Goal: Information Seeking & Learning: Find contact information

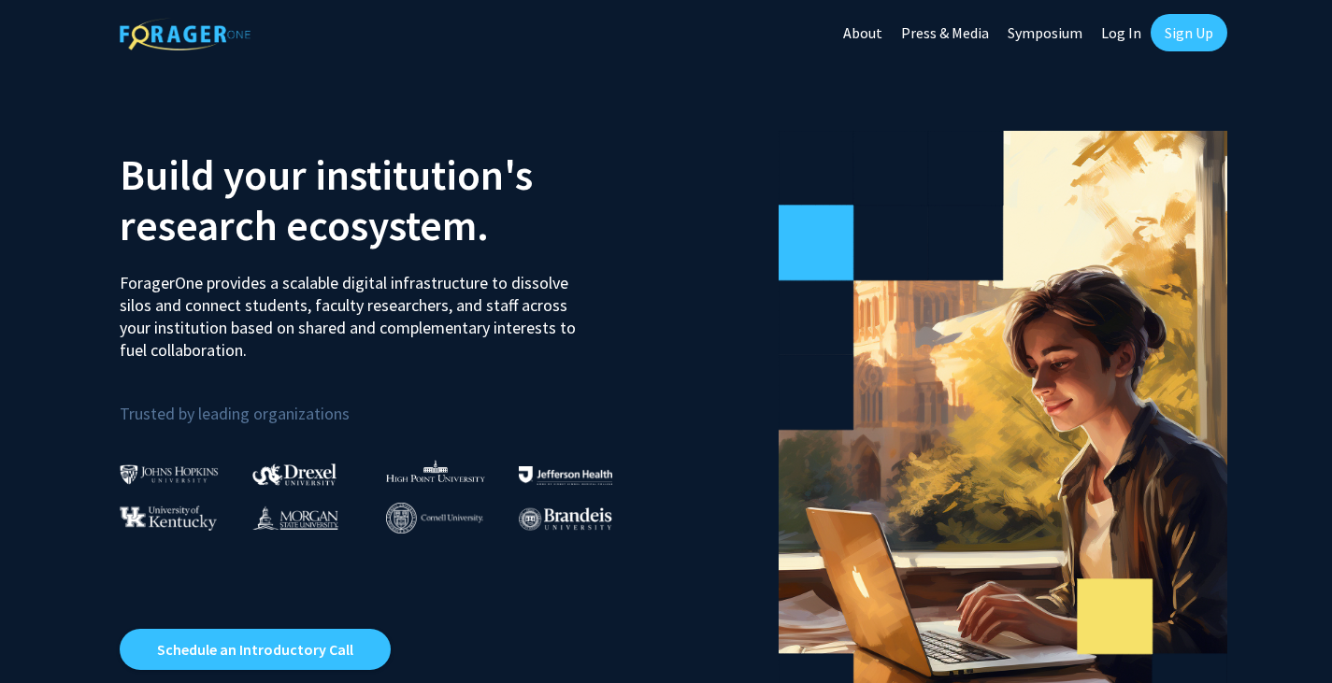
click at [1136, 37] on link "Log In" at bounding box center [1121, 32] width 59 height 65
select select
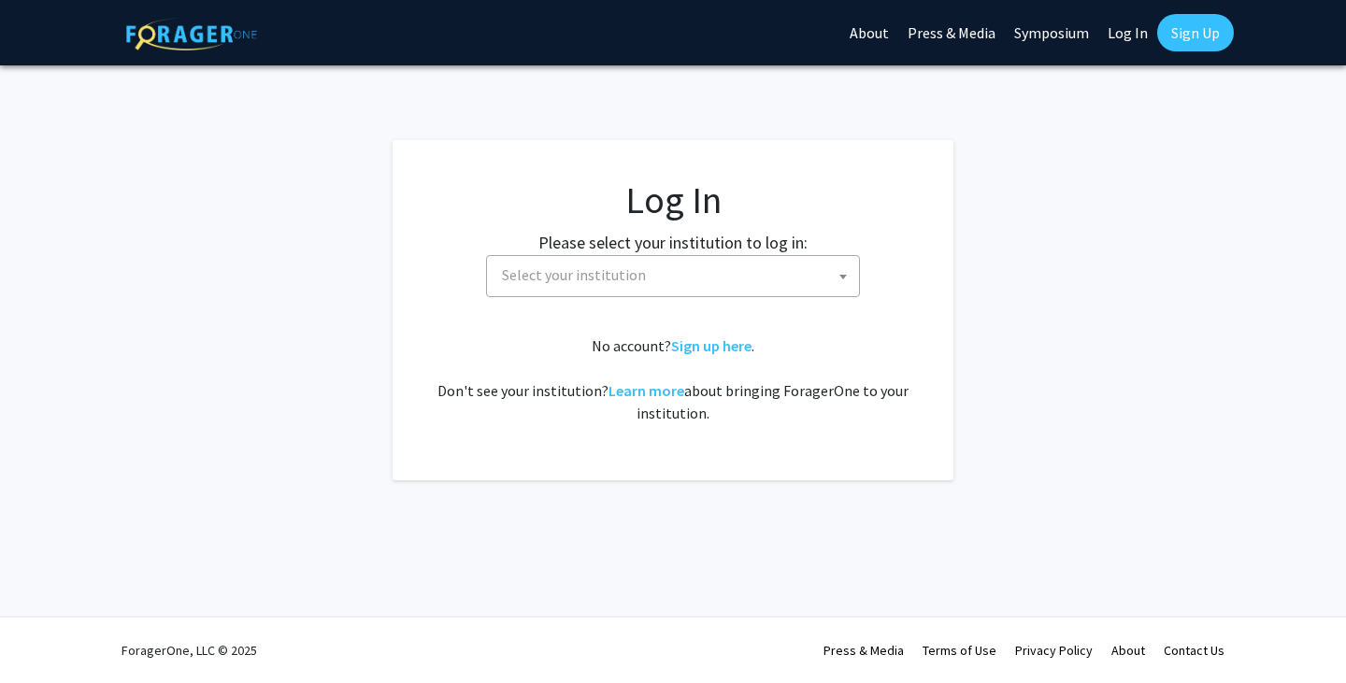
click at [602, 270] on span "Select your institution" at bounding box center [574, 275] width 144 height 19
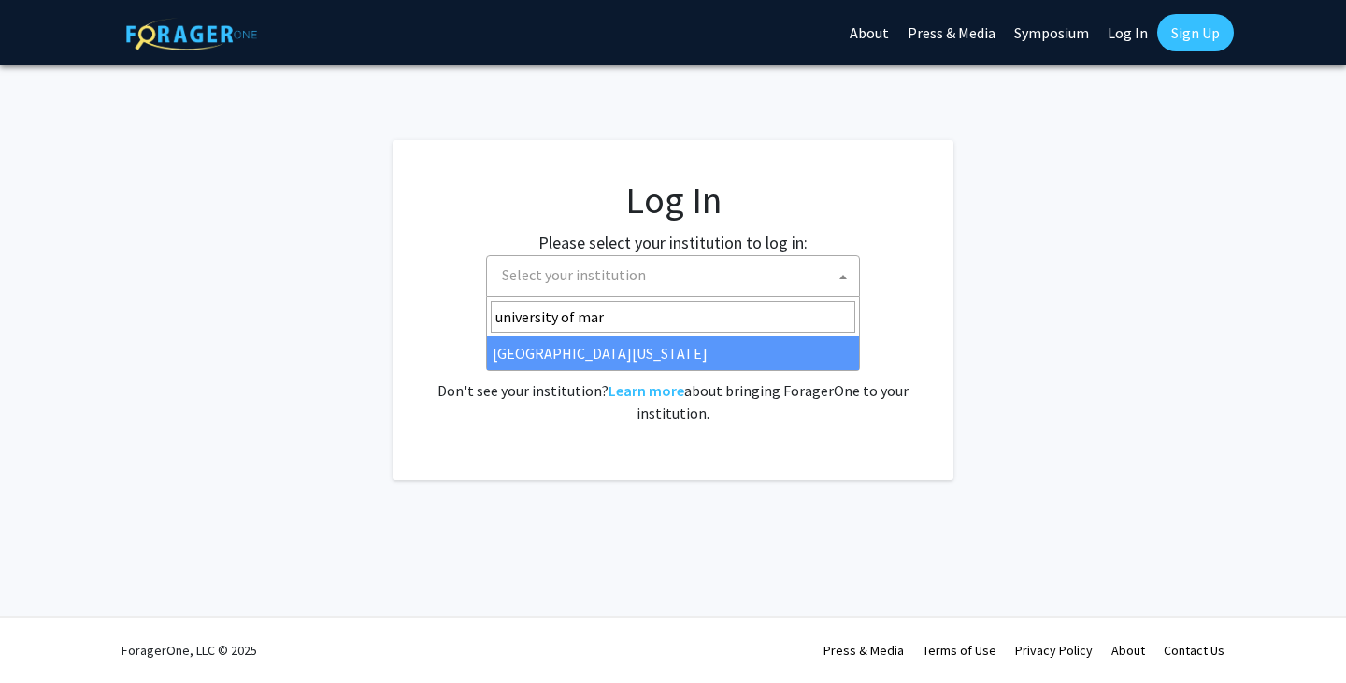
type input "university of mar"
select select "31"
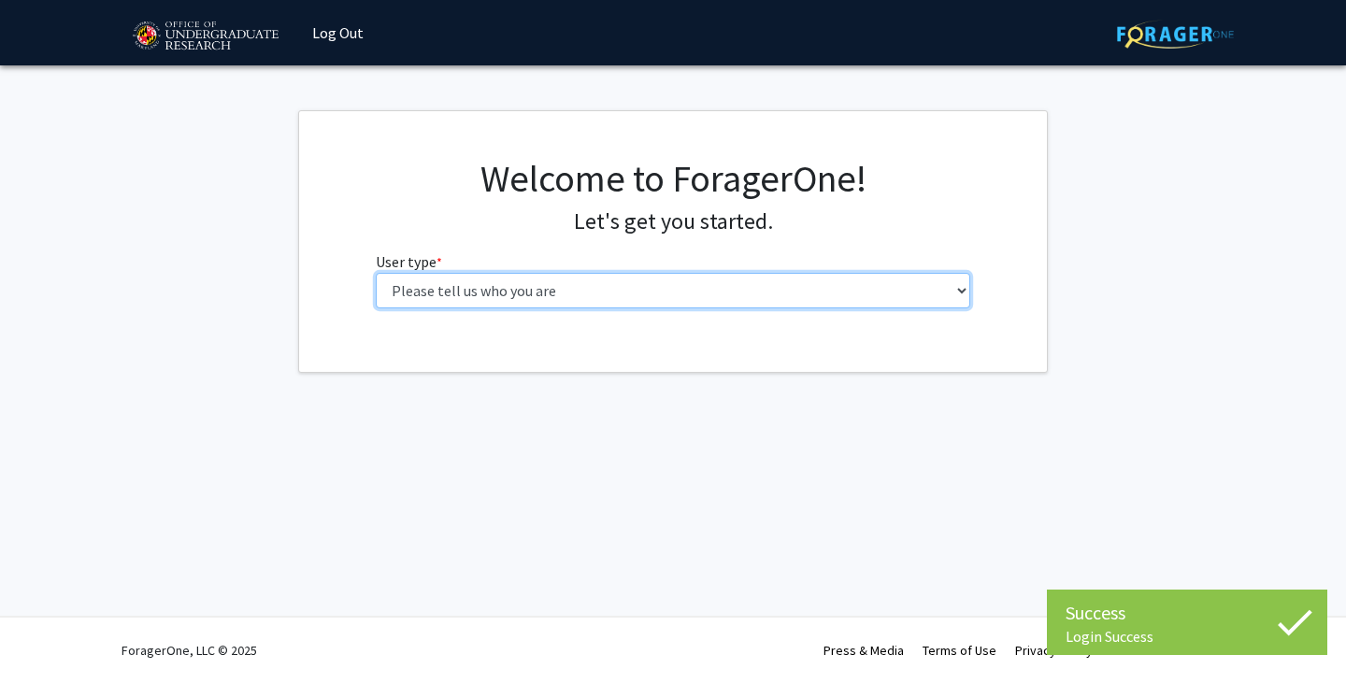
click at [527, 293] on select "Please tell us who you are Undergraduate Student Master's Student Doctoral Cand…" at bounding box center [674, 291] width 596 height 36
select select "1: undergrad"
click at [376, 273] on select "Please tell us who you are Undergraduate Student Master's Student Doctoral Cand…" at bounding box center [674, 291] width 596 height 36
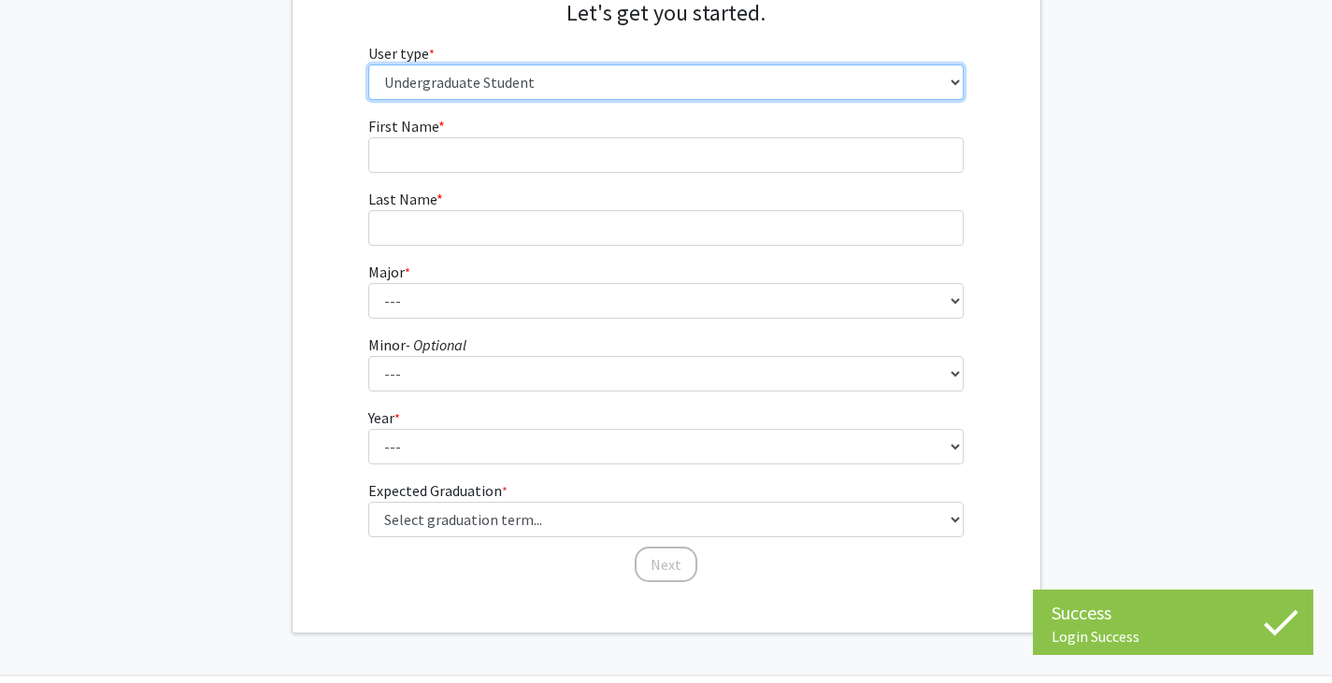
scroll to position [209, 0]
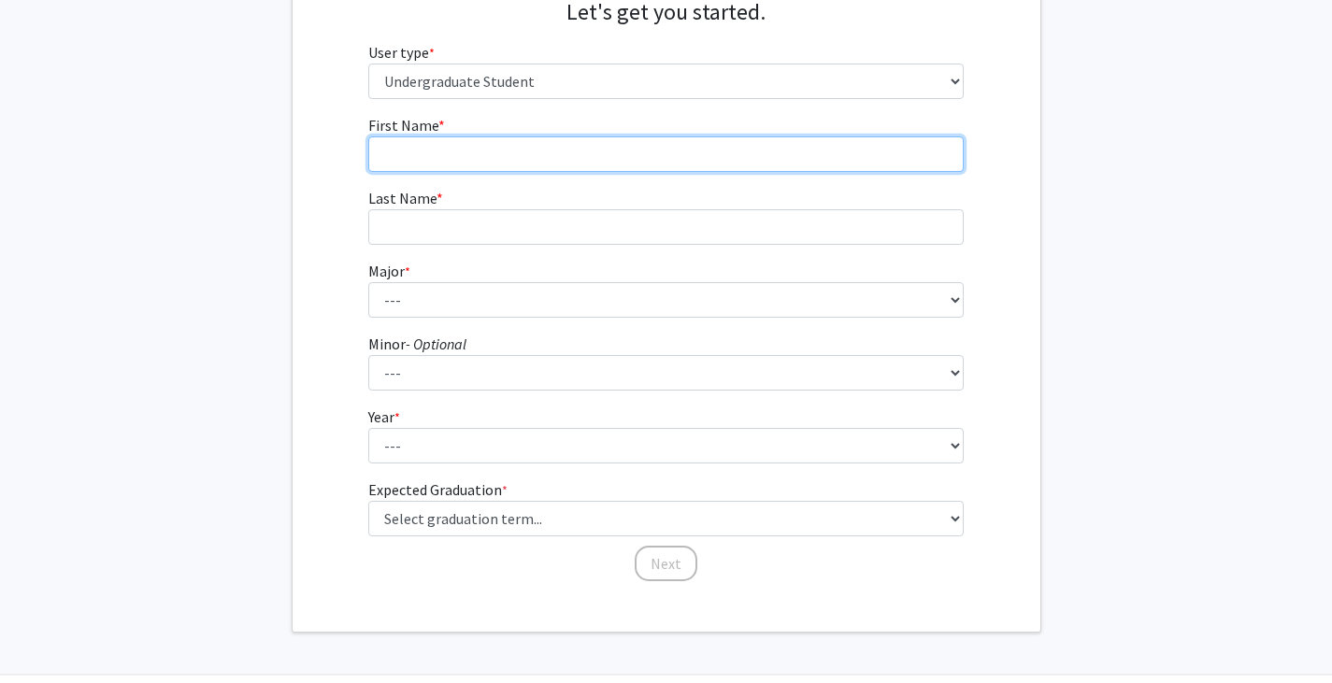
click at [494, 162] on input "First Name * required" at bounding box center [666, 154] width 596 height 36
type input "David"
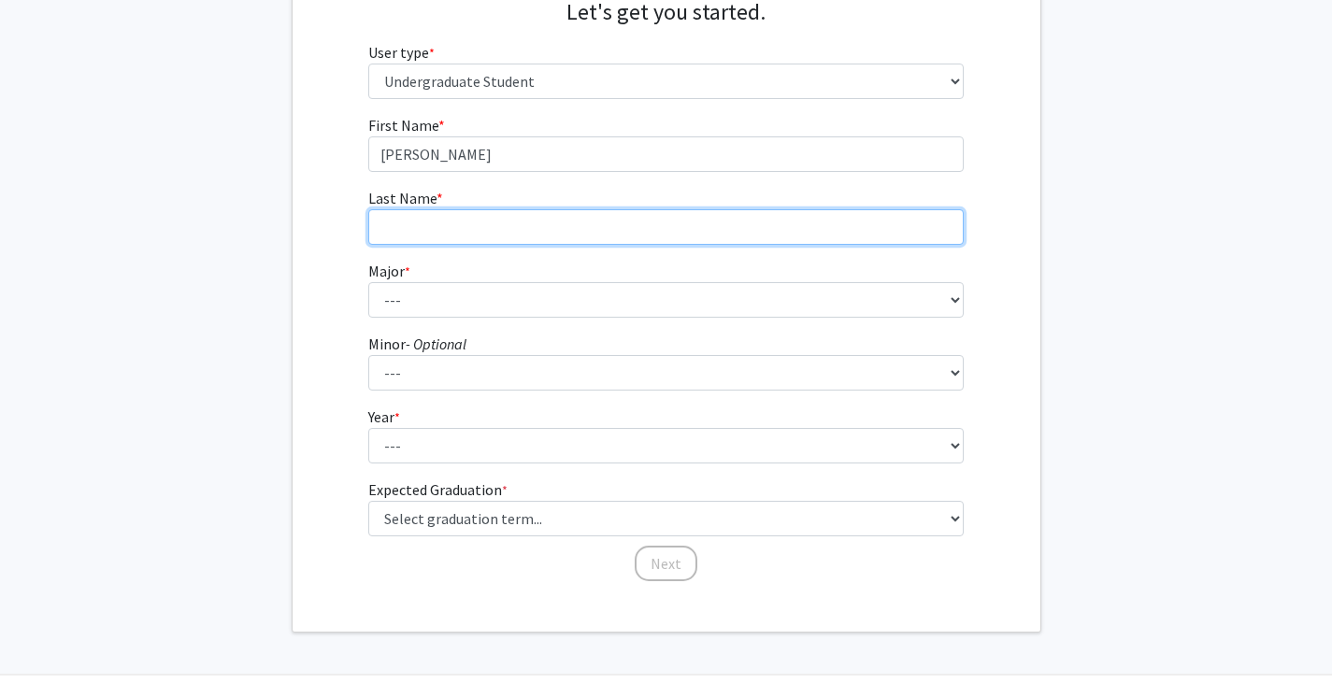
click at [437, 236] on input "Last Name * required" at bounding box center [666, 227] width 596 height 36
type input "Woo"
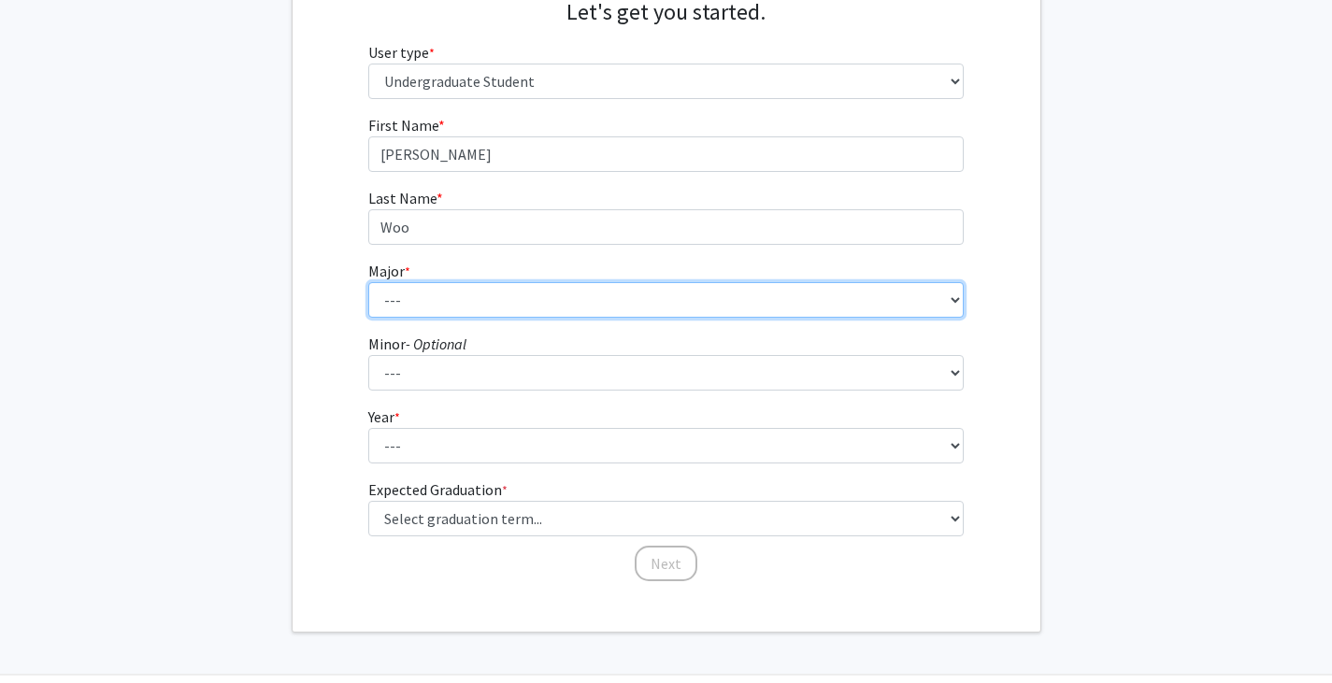
click at [428, 293] on select "--- Accounting Aerospace Engineering African American and Africana Studies Agri…" at bounding box center [666, 300] width 596 height 36
select select "16: 2317"
click at [368, 282] on select "--- Accounting Aerospace Engineering African American and Africana Studies Agri…" at bounding box center [666, 300] width 596 height 36
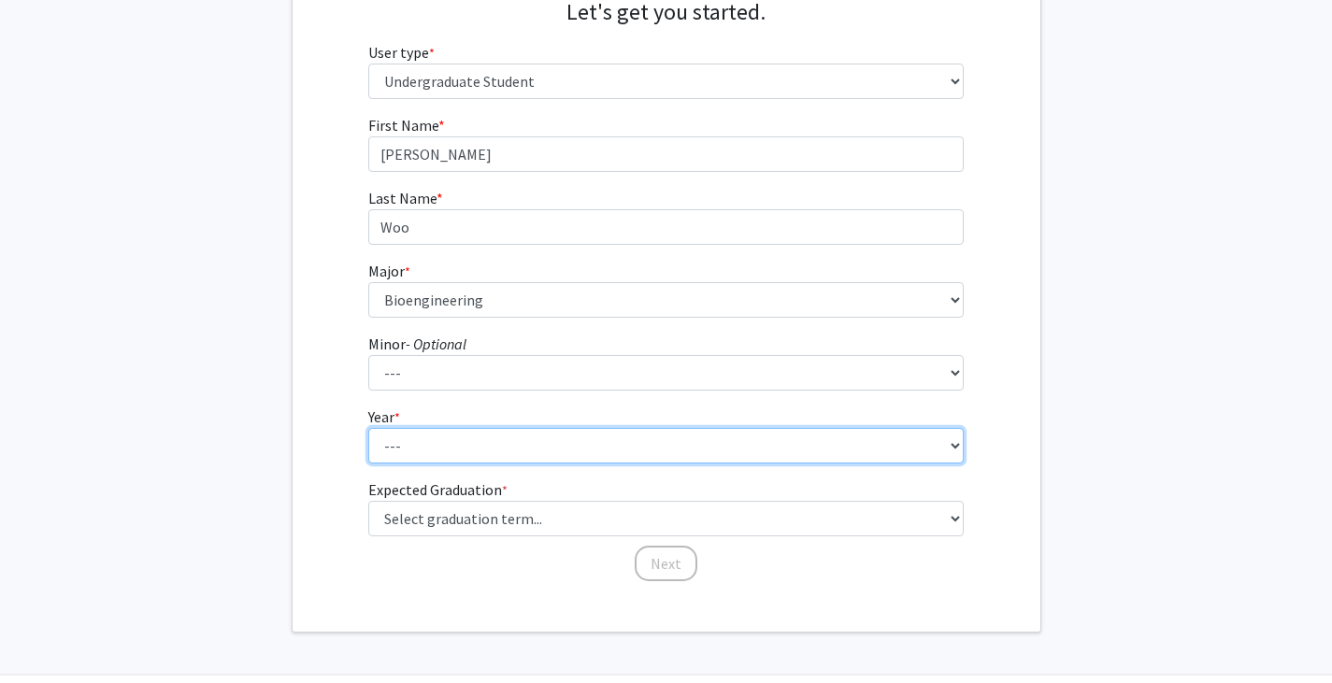
click at [430, 449] on select "--- First-year Sophomore Junior Senior Postbaccalaureate Certificate" at bounding box center [666, 446] width 596 height 36
select select "1: first-year"
click at [368, 428] on select "--- First-year Sophomore Junior Senior Postbaccalaureate Certificate" at bounding box center [666, 446] width 596 height 36
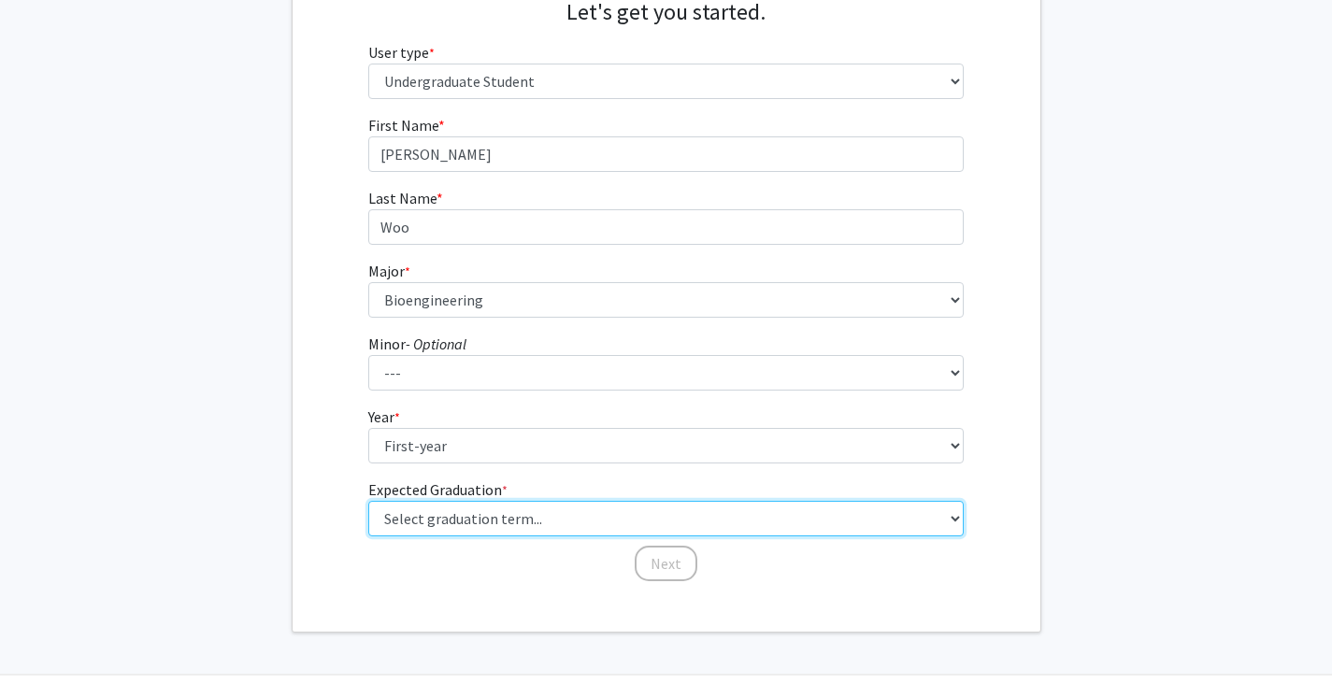
click at [504, 513] on select "Select graduation term... Spring 2025 Summer 2025 Fall 2025 Winter 2025 Spring …" at bounding box center [666, 519] width 596 height 36
select select "17: spring_2029"
click at [368, 501] on select "Select graduation term... Spring 2025 Summer 2025 Fall 2025 Winter 2025 Spring …" at bounding box center [666, 519] width 596 height 36
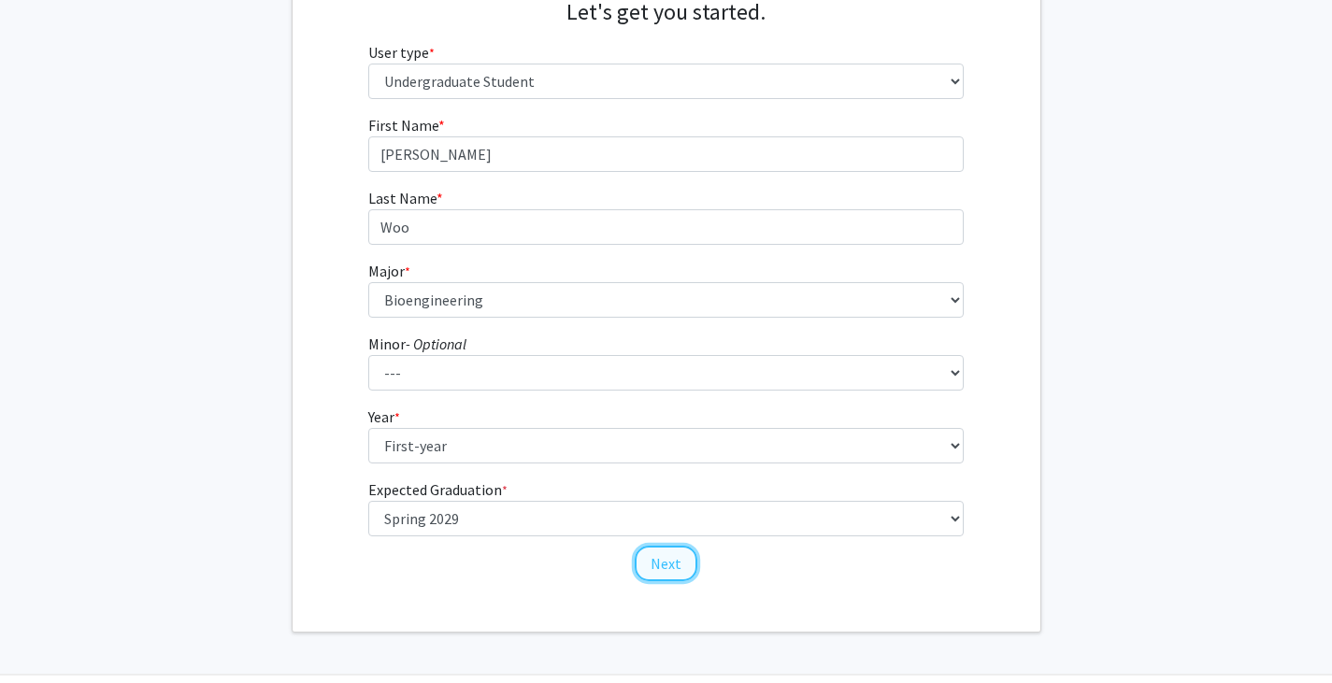
click at [664, 564] on button "Next" at bounding box center [666, 564] width 63 height 36
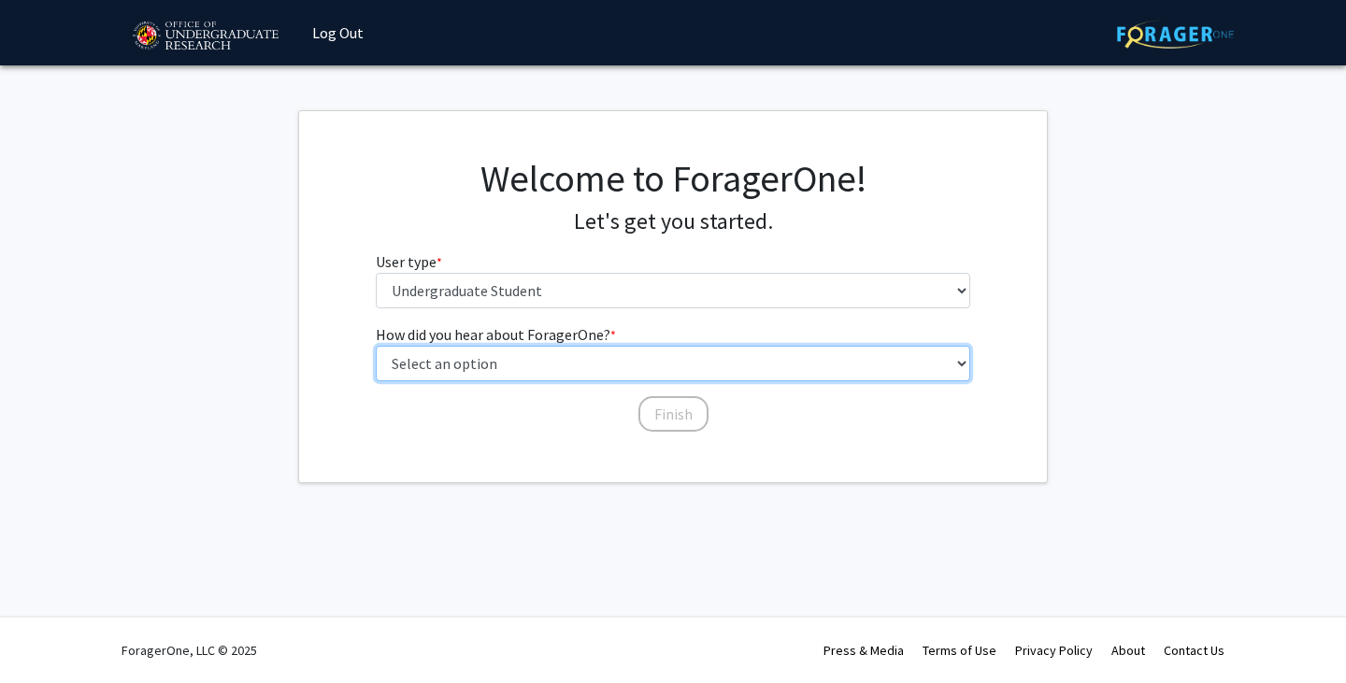
click at [525, 375] on select "Select an option Peer/student recommendation Faculty/staff recommendation Unive…" at bounding box center [674, 364] width 596 height 36
select select "2: faculty_recommendation"
click at [376, 346] on select "Select an option Peer/student recommendation Faculty/staff recommendation Unive…" at bounding box center [674, 364] width 596 height 36
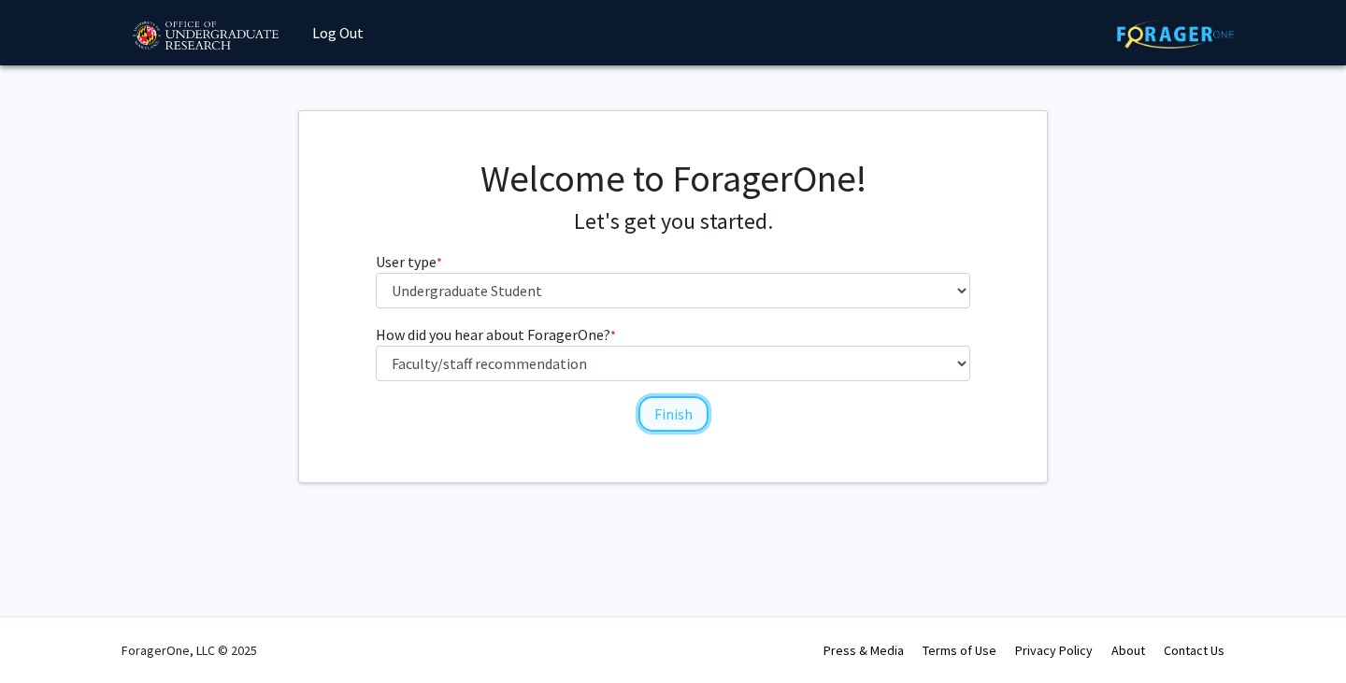
click at [667, 414] on button "Finish" at bounding box center [674, 414] width 70 height 36
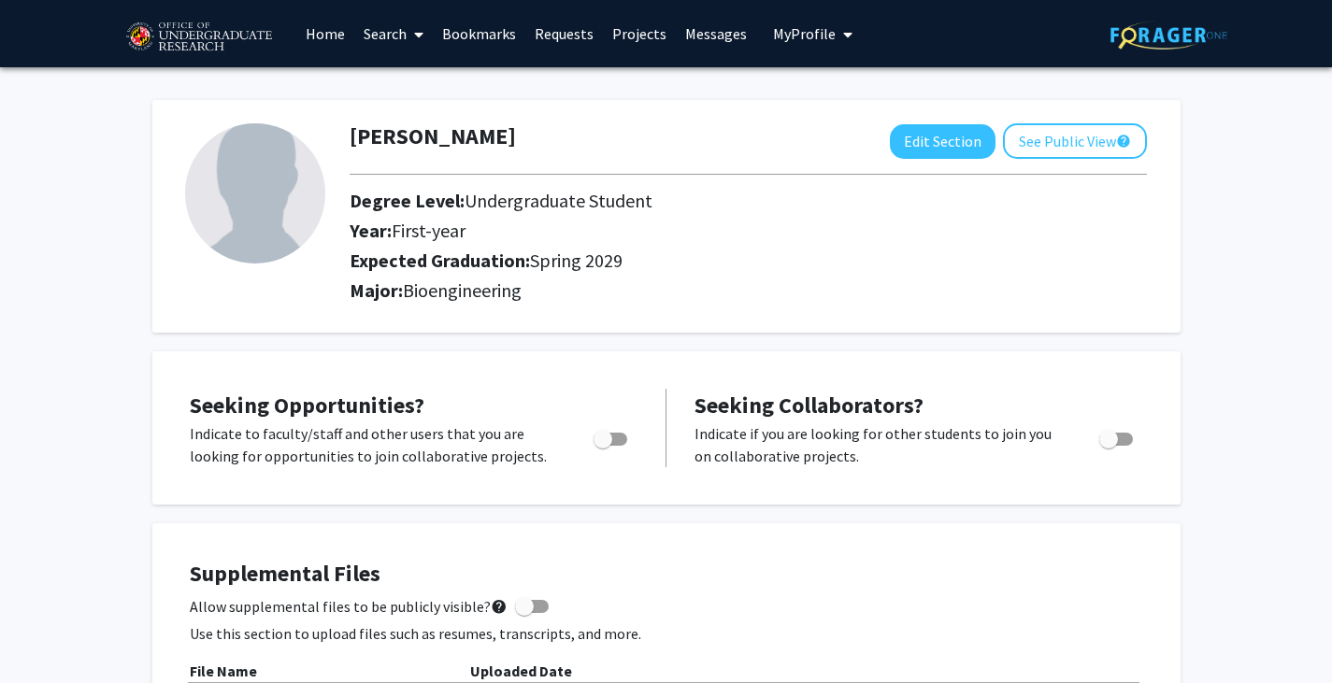
click at [382, 32] on link "Search" at bounding box center [393, 33] width 79 height 65
click at [421, 83] on span "Faculty/Staff" at bounding box center [422, 85] width 137 height 37
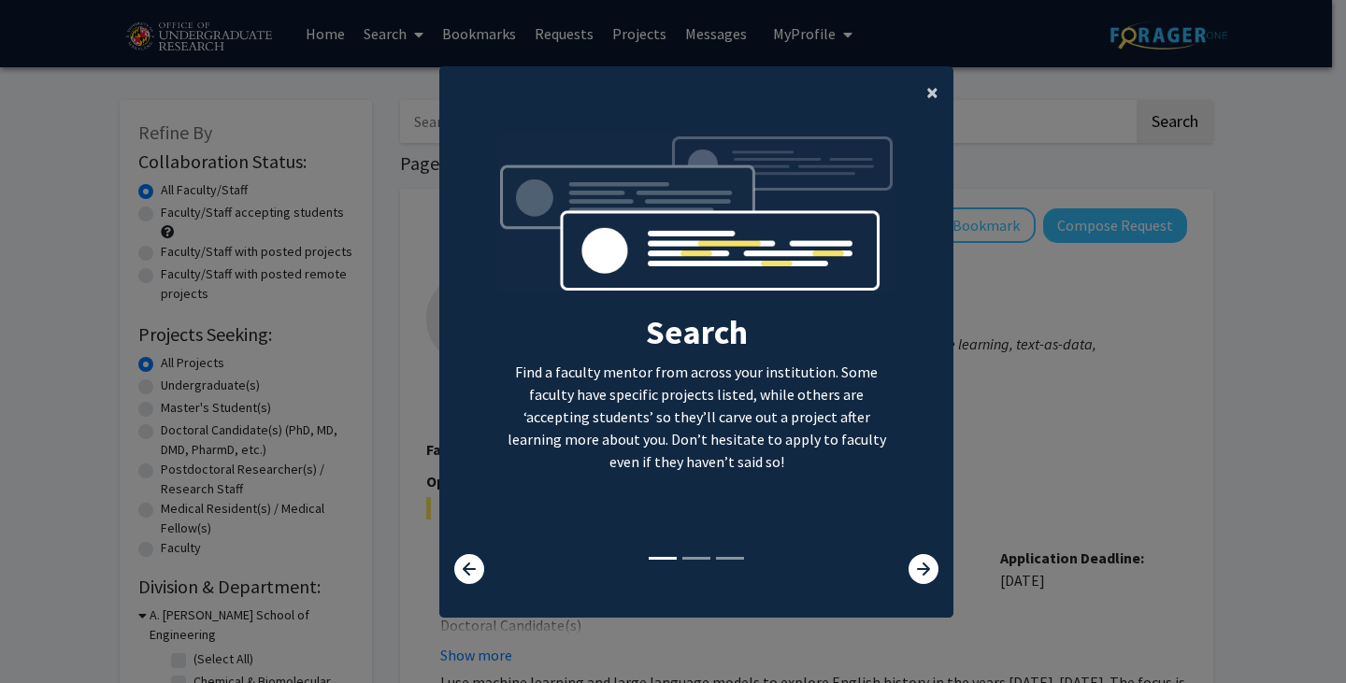
click at [927, 87] on span "×" at bounding box center [933, 92] width 12 height 29
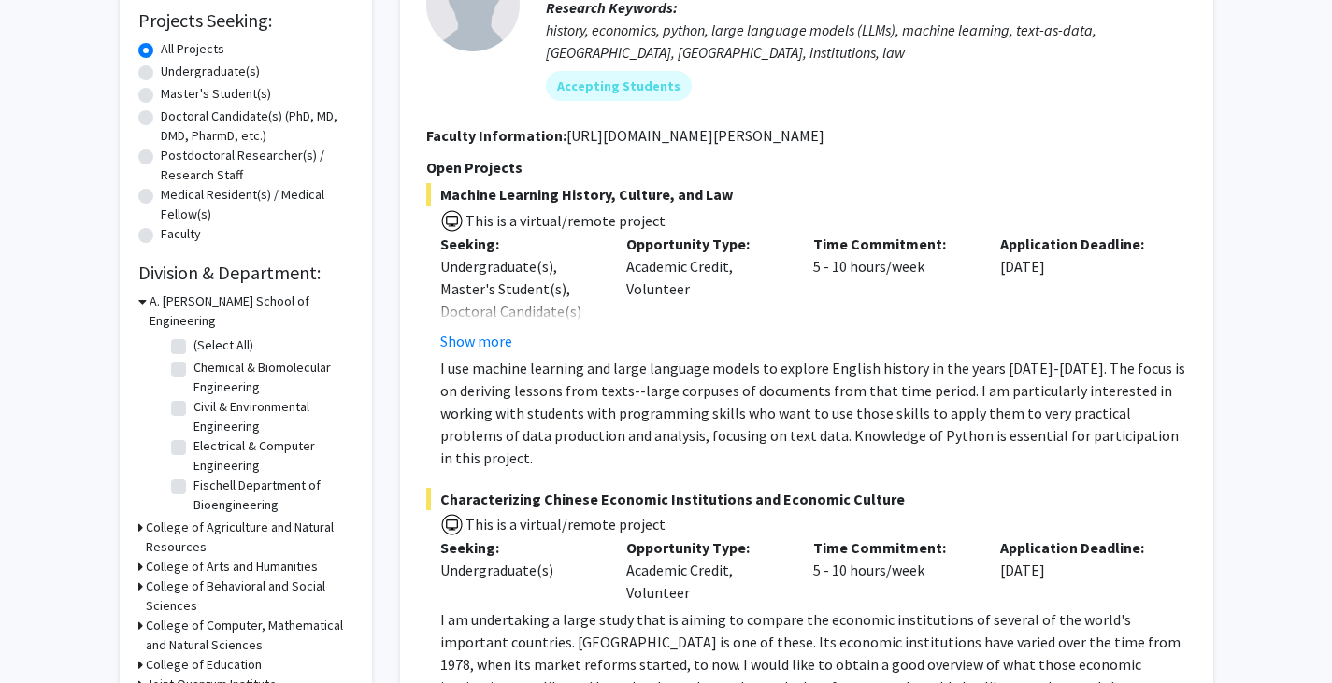
scroll to position [335, 0]
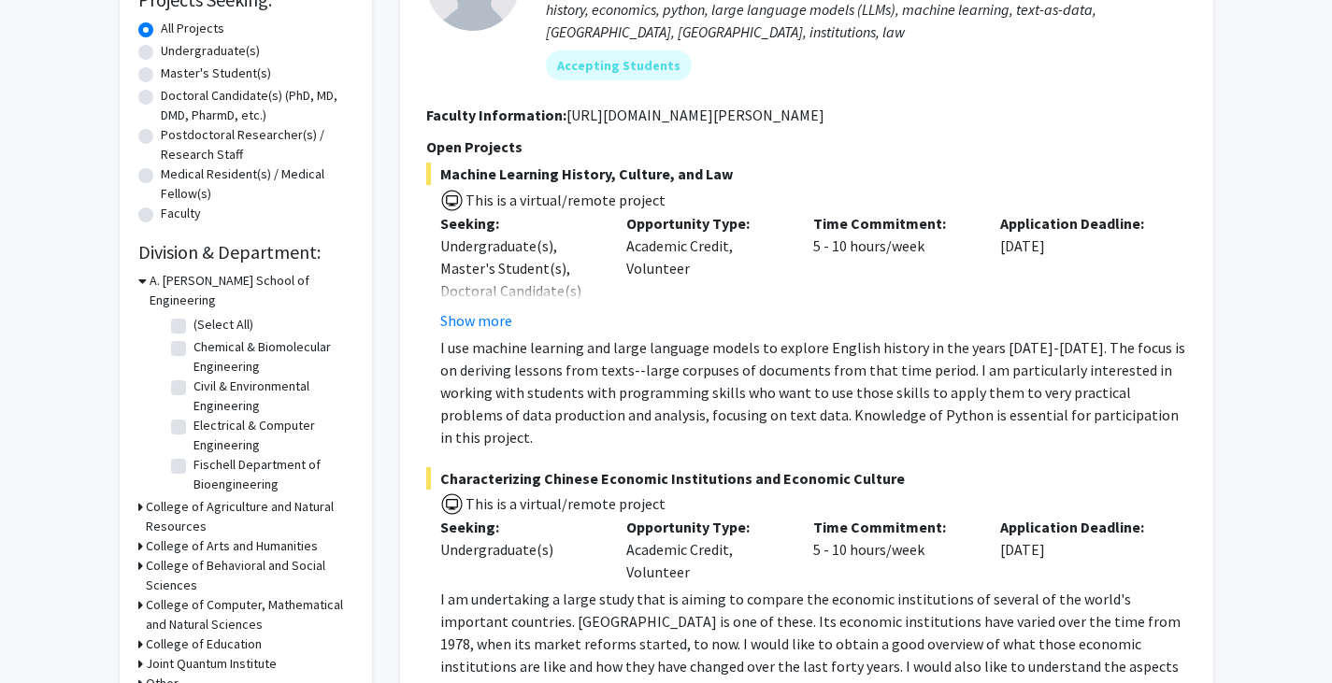
click at [194, 338] on label "Chemical & Biomolecular Engineering" at bounding box center [271, 357] width 155 height 39
click at [194, 338] on input "Chemical & Biomolecular Engineering" at bounding box center [200, 344] width 12 height 12
checkbox input "true"
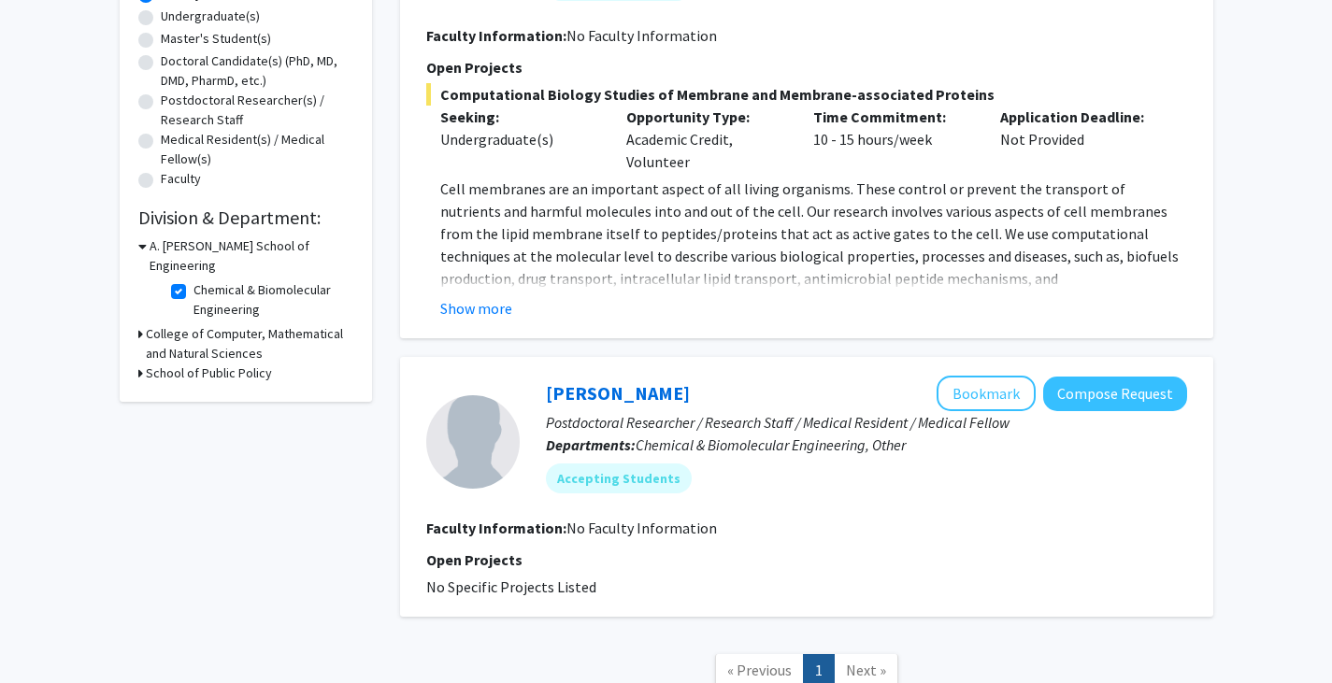
scroll to position [370, 0]
click at [194, 280] on label "Chemical & Biomolecular Engineering" at bounding box center [271, 299] width 155 height 39
click at [194, 280] on input "Chemical & Biomolecular Engineering" at bounding box center [200, 286] width 12 height 12
checkbox input "false"
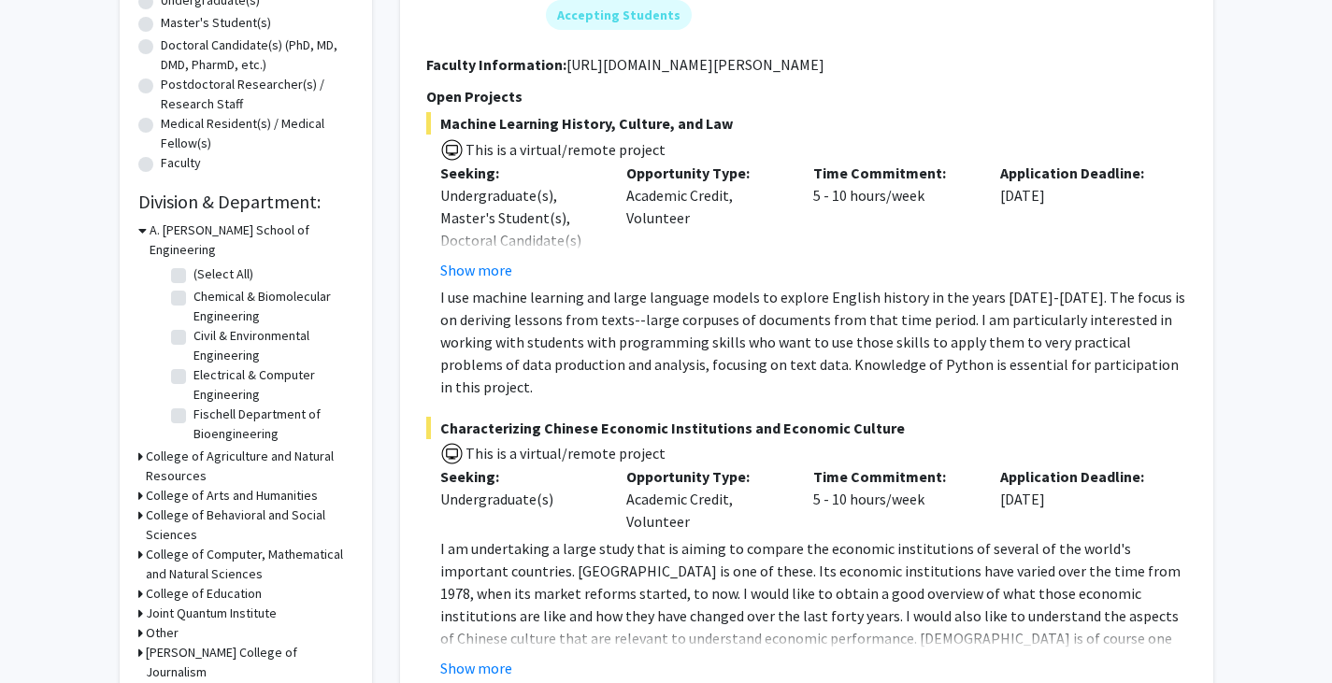
scroll to position [86, 0]
click at [167, 314] on fg-checkbox-list "(Select All) (Select All) Chemical & Biomolecular Engineering Chemical & Biomol…" at bounding box center [259, 310] width 187 height 273
click at [194, 319] on label "Fischell Department of Bioengineering" at bounding box center [271, 338] width 155 height 39
click at [194, 319] on input "Fischell Department of Bioengineering" at bounding box center [200, 325] width 12 height 12
checkbox input "true"
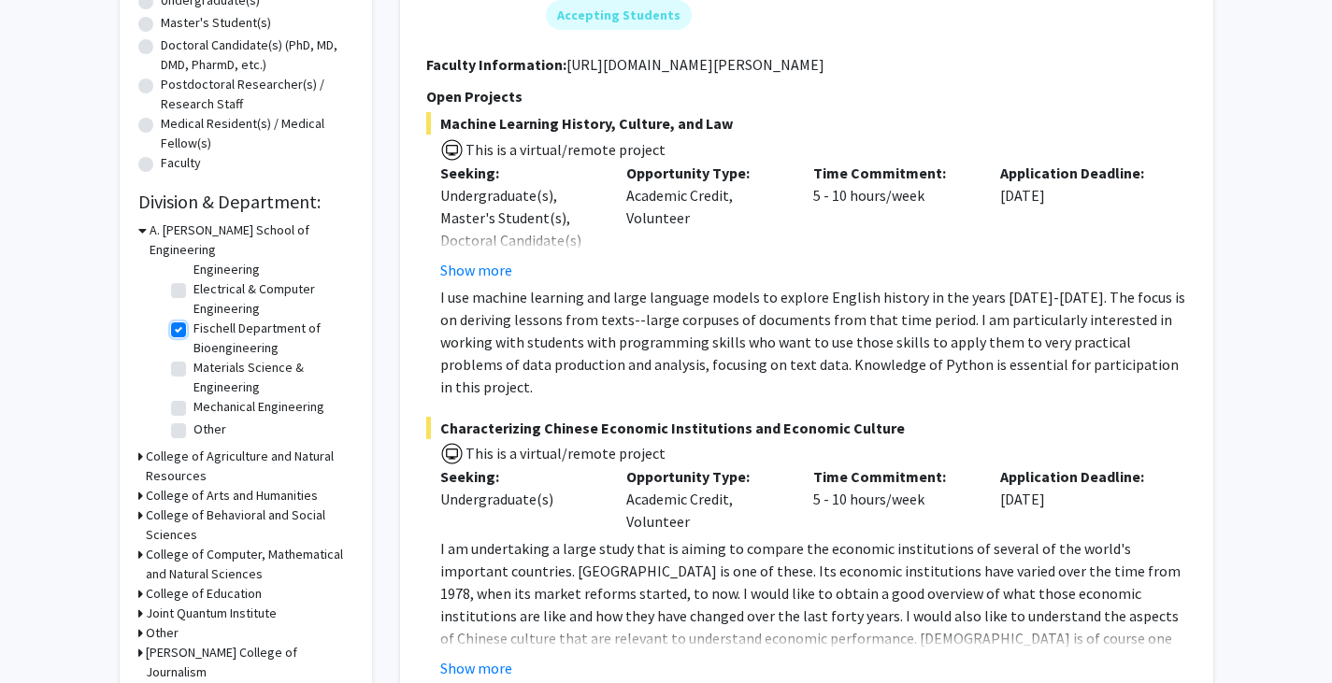
checkbox input "true"
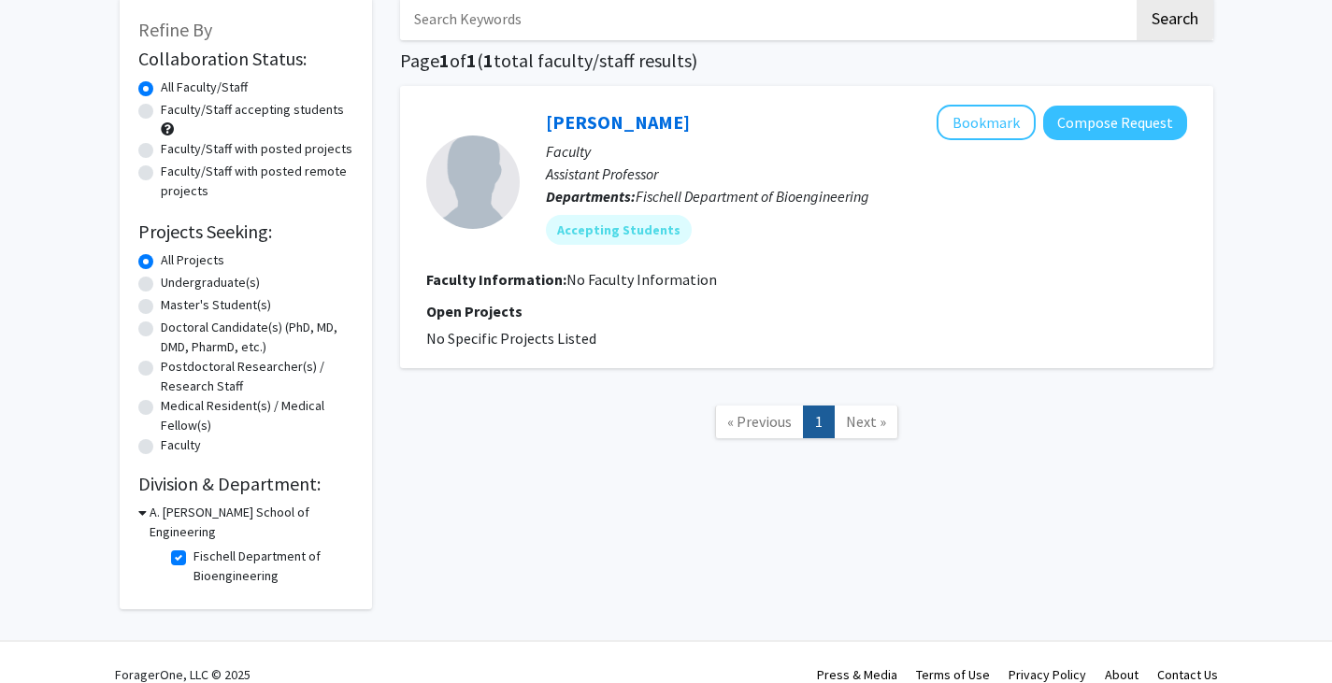
scroll to position [108, 0]
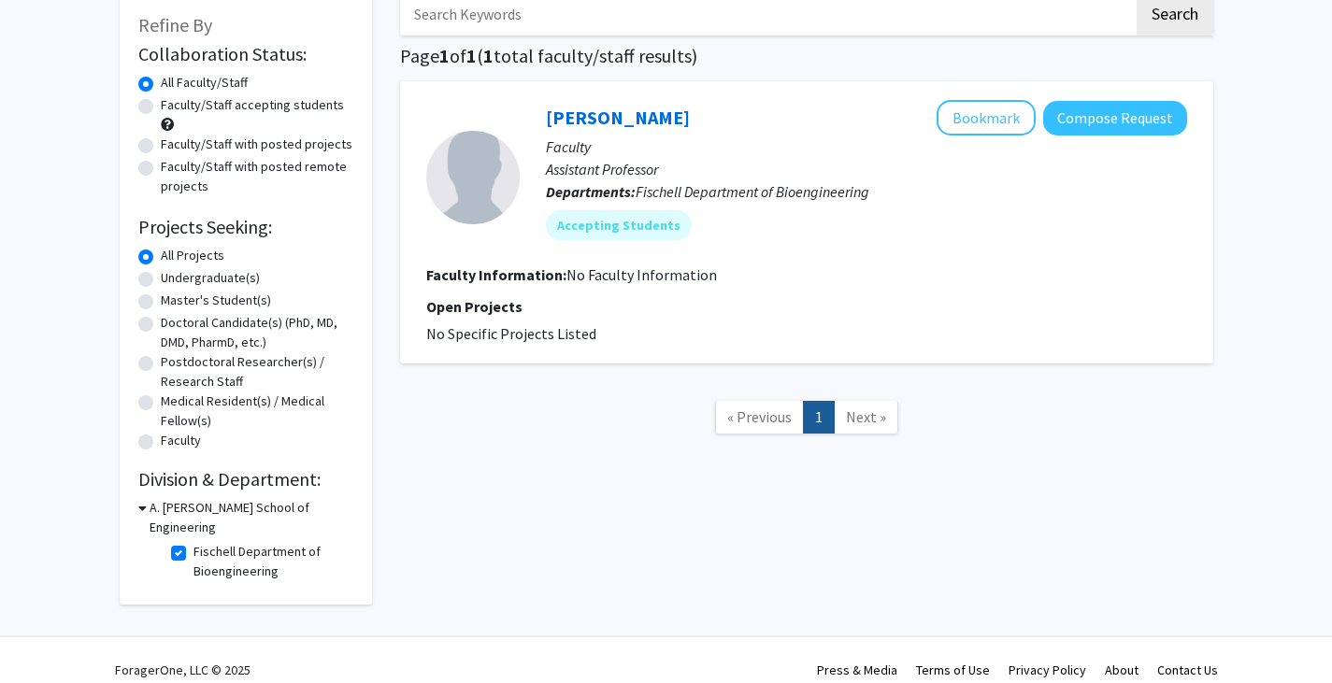
click at [194, 542] on label "Fischell Department of Bioengineering" at bounding box center [271, 561] width 155 height 39
click at [194, 542] on input "Fischell Department of Bioengineering" at bounding box center [200, 548] width 12 height 12
checkbox input "false"
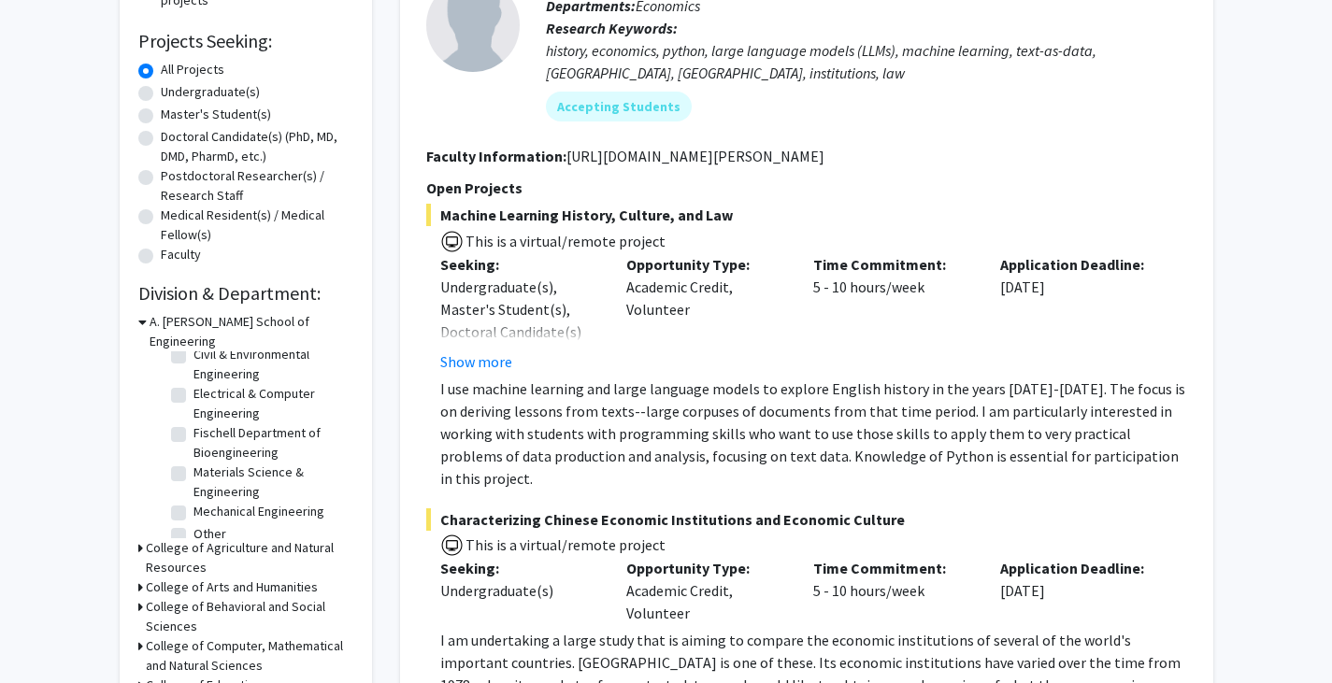
scroll to position [86, 0]
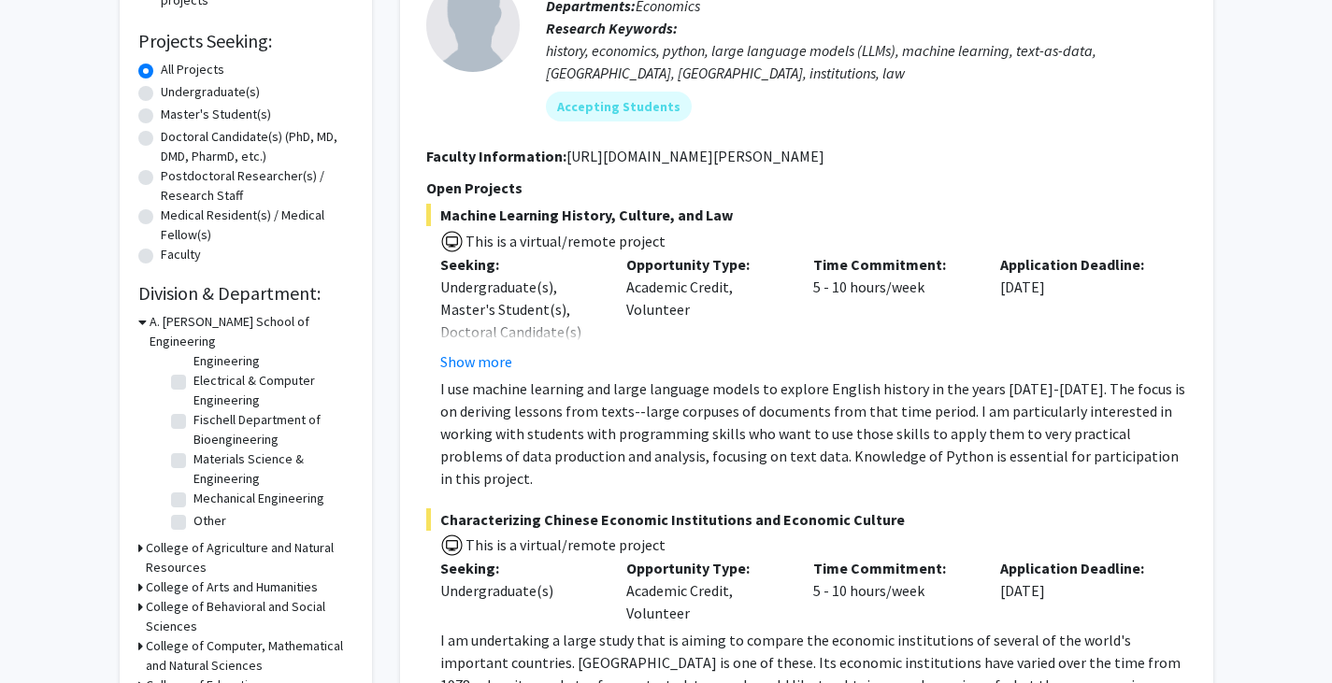
click at [194, 450] on label "Materials Science & Engineering" at bounding box center [271, 469] width 155 height 39
click at [194, 450] on input "Materials Science & Engineering" at bounding box center [200, 456] width 12 height 12
checkbox input "true"
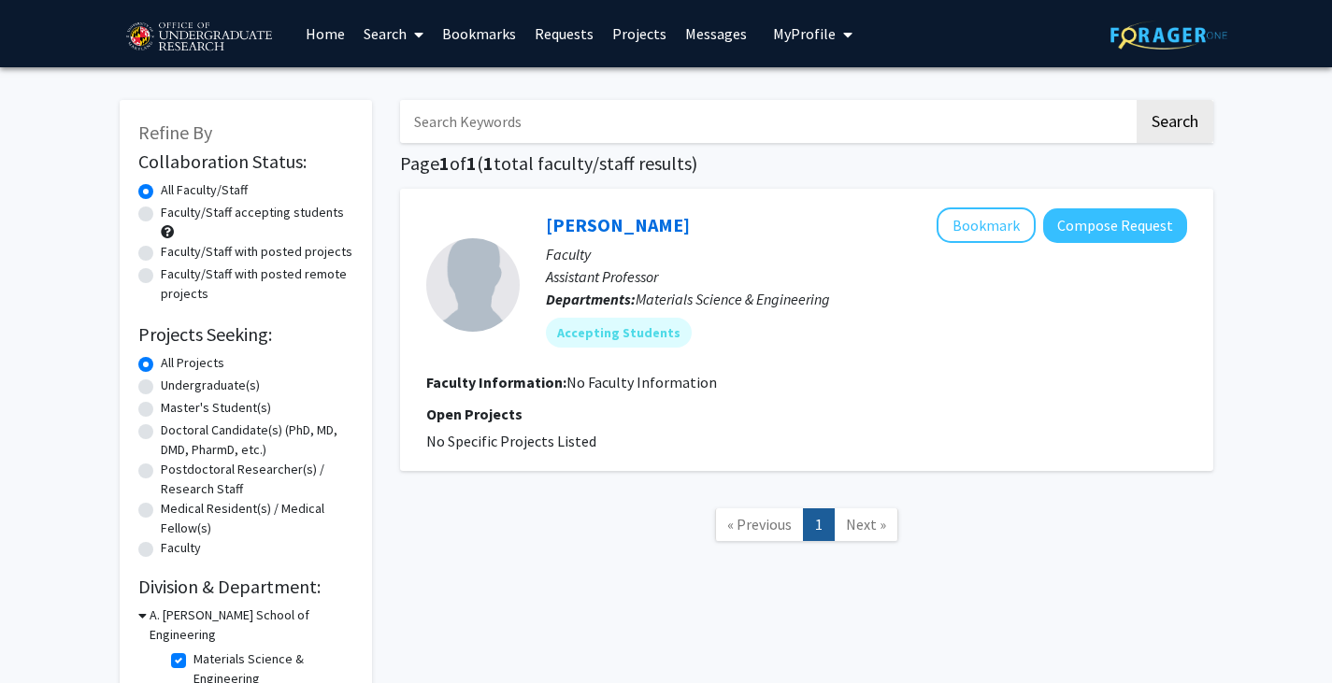
scroll to position [108, 0]
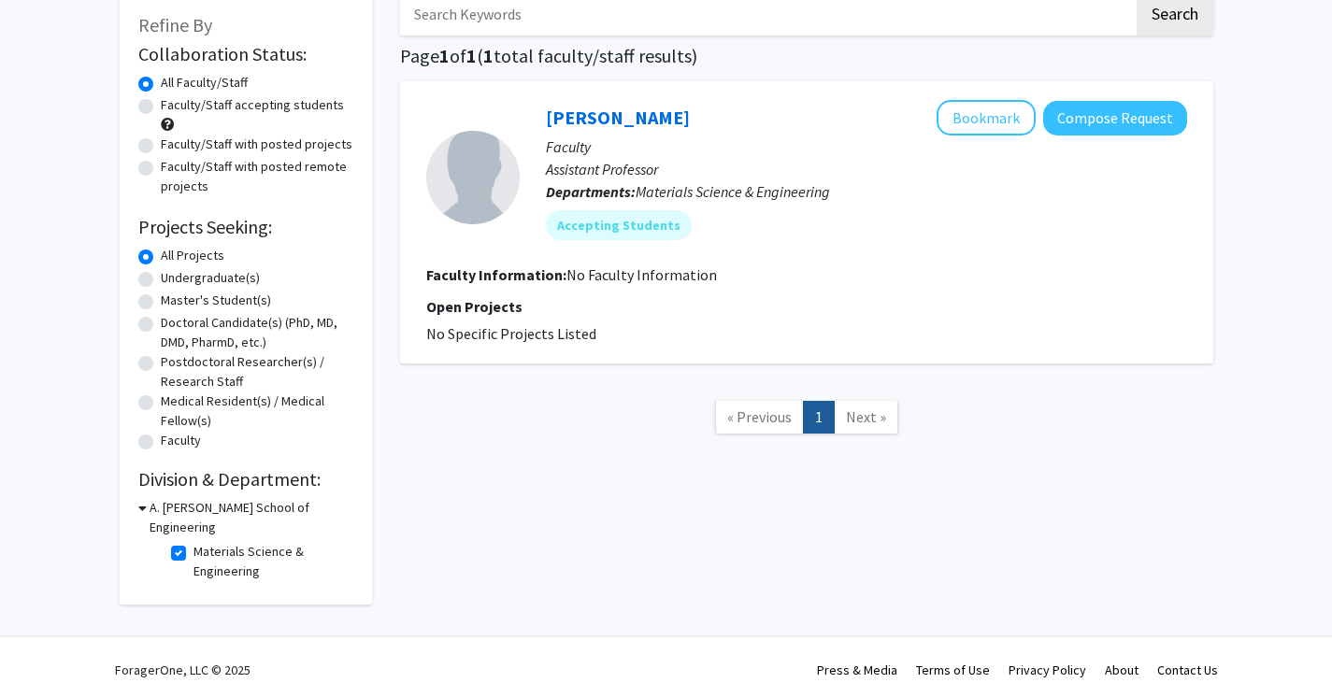
click at [194, 542] on label "Materials Science & Engineering" at bounding box center [271, 561] width 155 height 39
click at [194, 542] on input "Materials Science & Engineering" at bounding box center [200, 548] width 12 height 12
checkbox input "false"
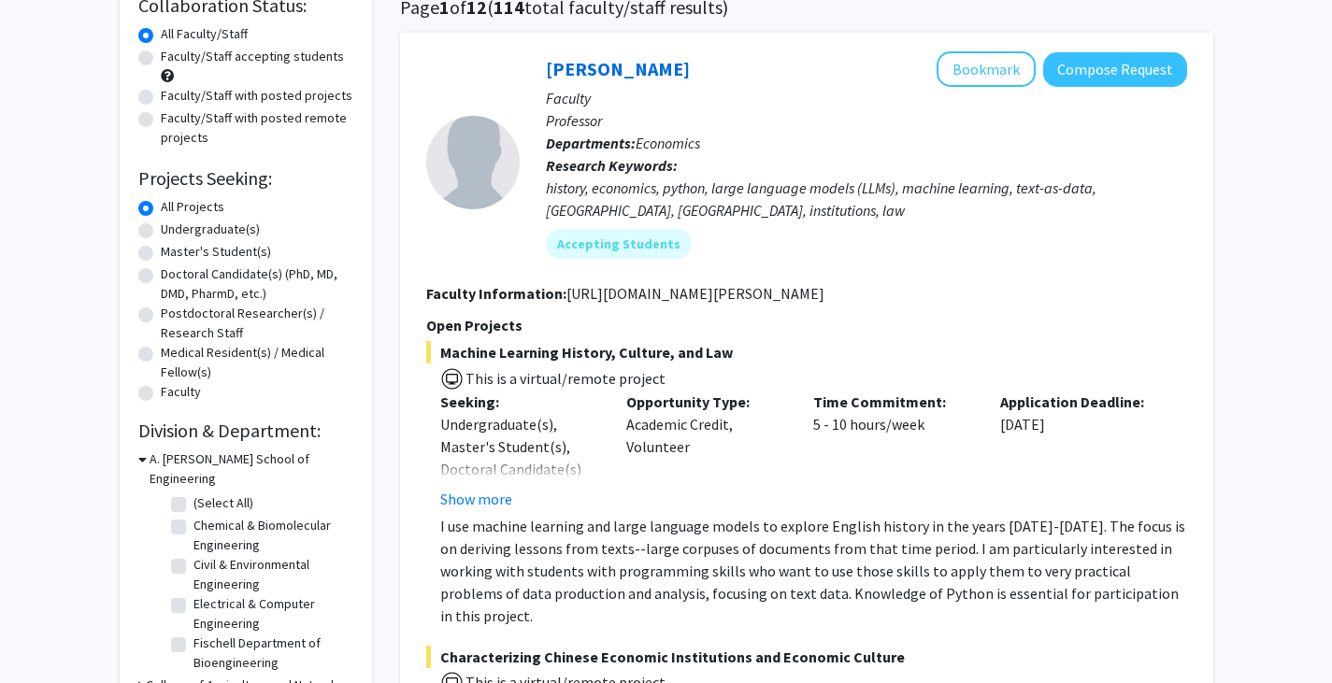
scroll to position [159, 0]
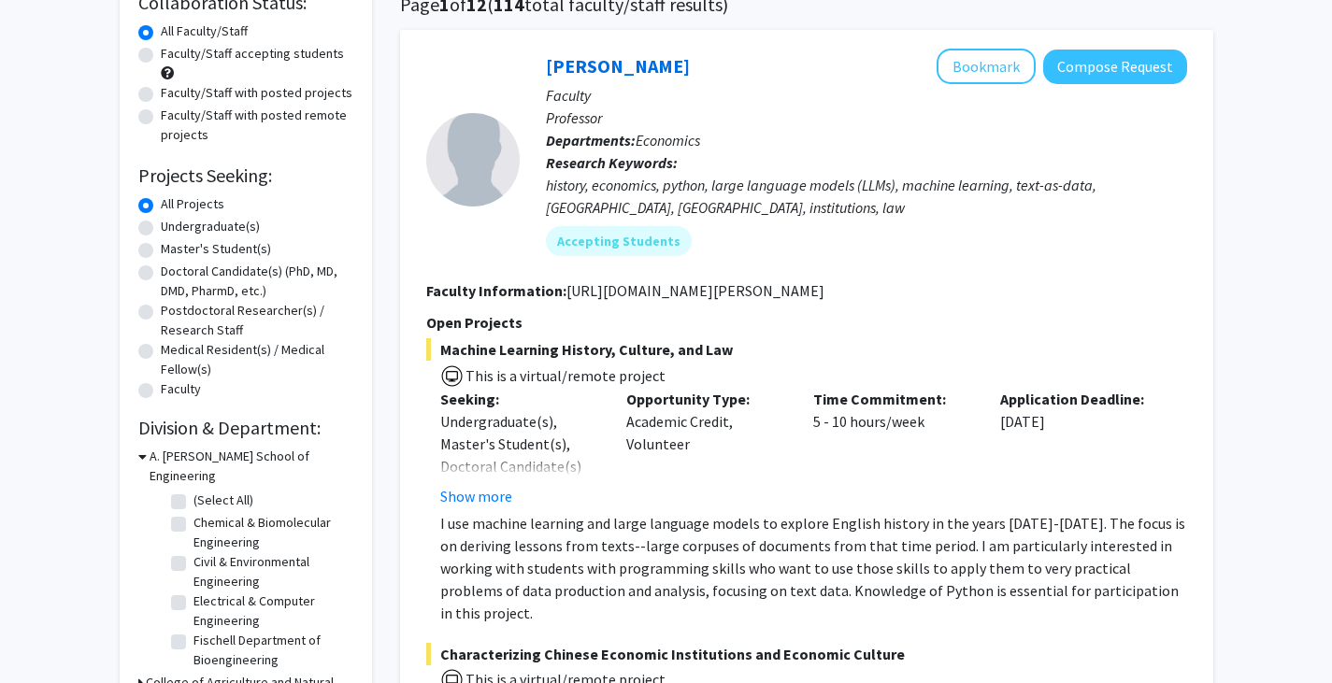
click at [194, 513] on label "Chemical & Biomolecular Engineering" at bounding box center [271, 532] width 155 height 39
click at [194, 513] on input "Chemical & Biomolecular Engineering" at bounding box center [200, 519] width 12 height 12
checkbox input "true"
